Goal: Task Accomplishment & Management: Use online tool/utility

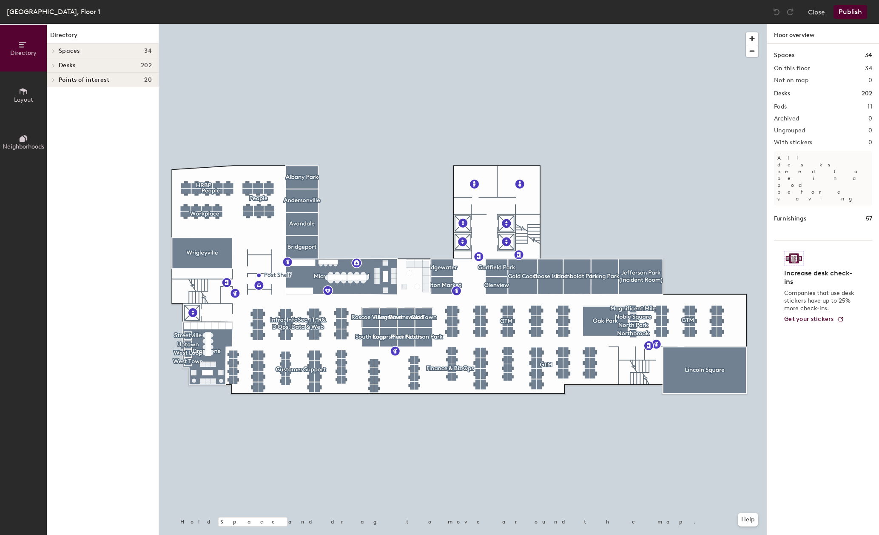
click at [17, 80] on button "Layout" at bounding box center [23, 94] width 47 height 47
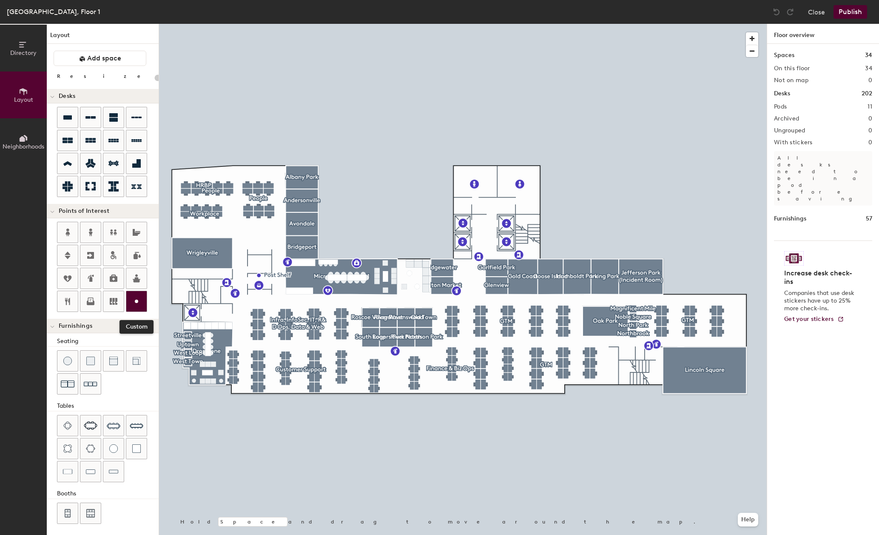
click at [137, 296] on icon at bounding box center [136, 301] width 10 height 10
type input "20"
type input "Kiosk"
click at [601, 24] on div at bounding box center [463, 24] width 608 height 0
click at [463, 24] on div at bounding box center [463, 24] width 608 height 0
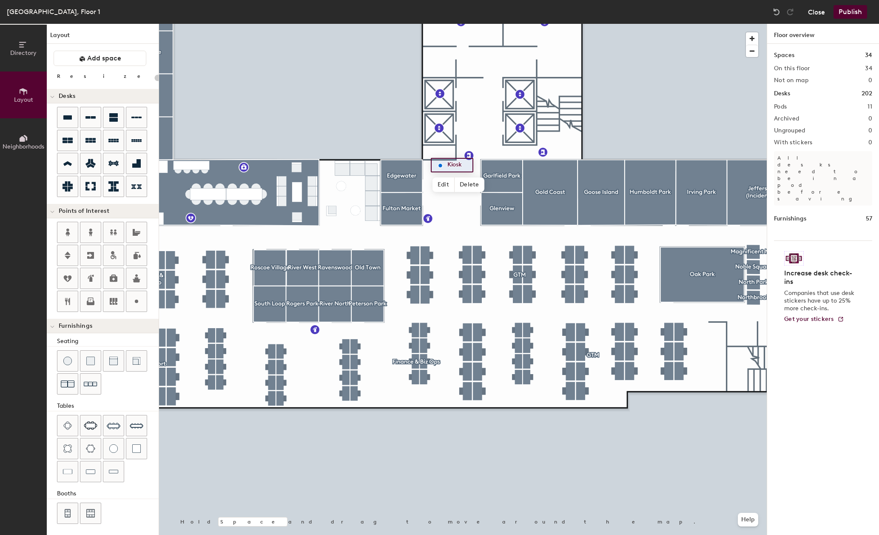
click at [823, 6] on button "Close" at bounding box center [816, 12] width 17 height 14
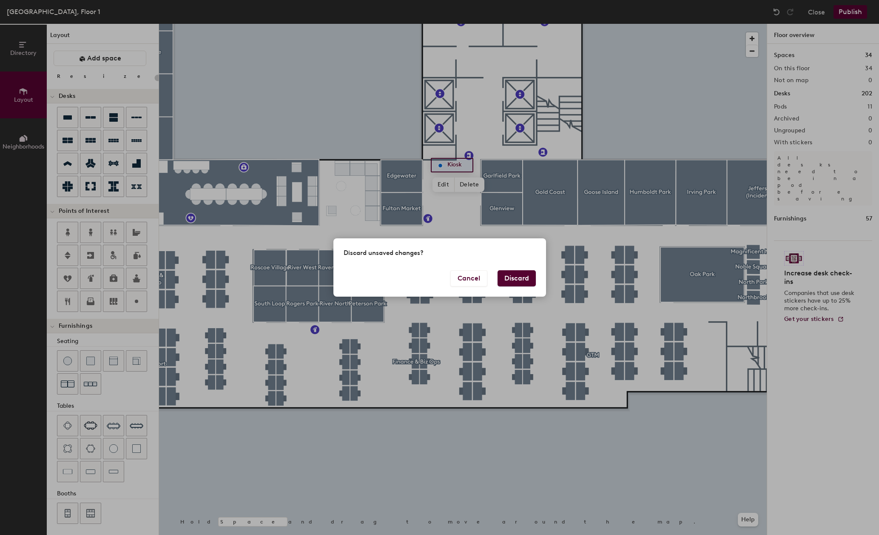
click at [521, 275] on button "Discard" at bounding box center [517, 278] width 38 height 16
type input "20"
